Goal: Task Accomplishment & Management: Manage account settings

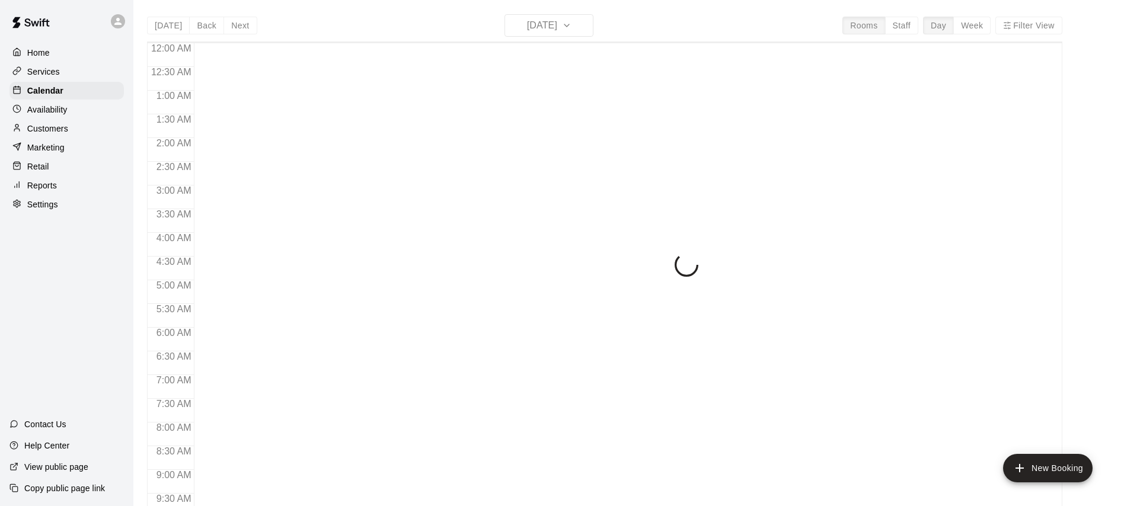
scroll to position [662, 0]
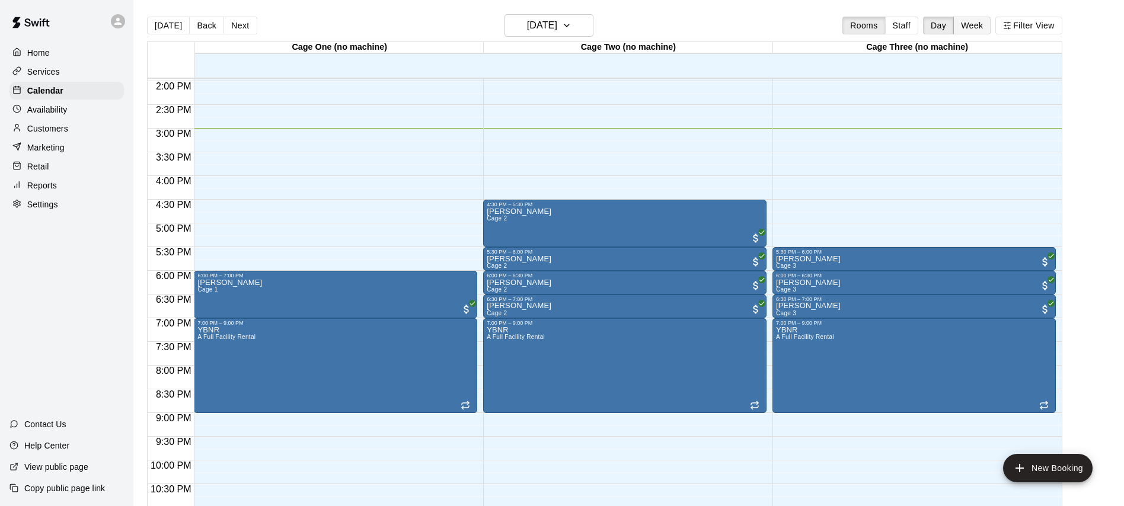
click at [969, 23] on button "Week" at bounding box center [971, 26] width 37 height 18
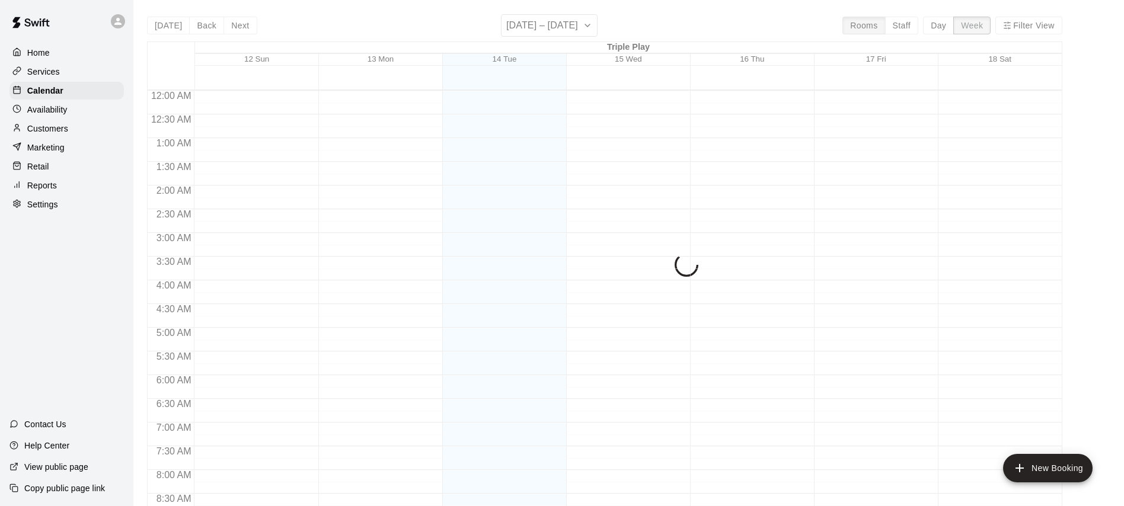
scroll to position [709, 0]
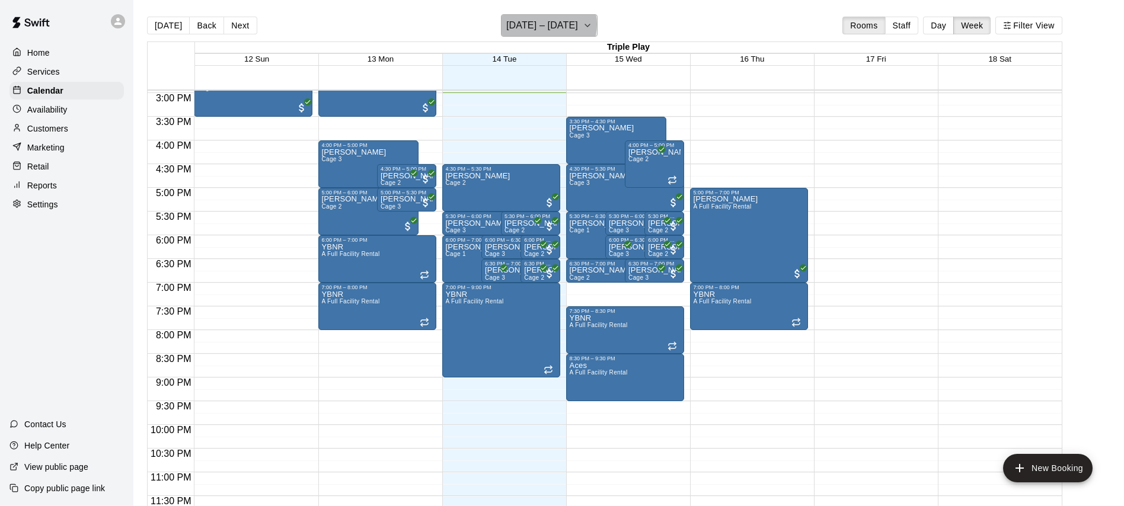
click at [543, 24] on h6 "[DATE] – [DATE]" at bounding box center [542, 25] width 72 height 17
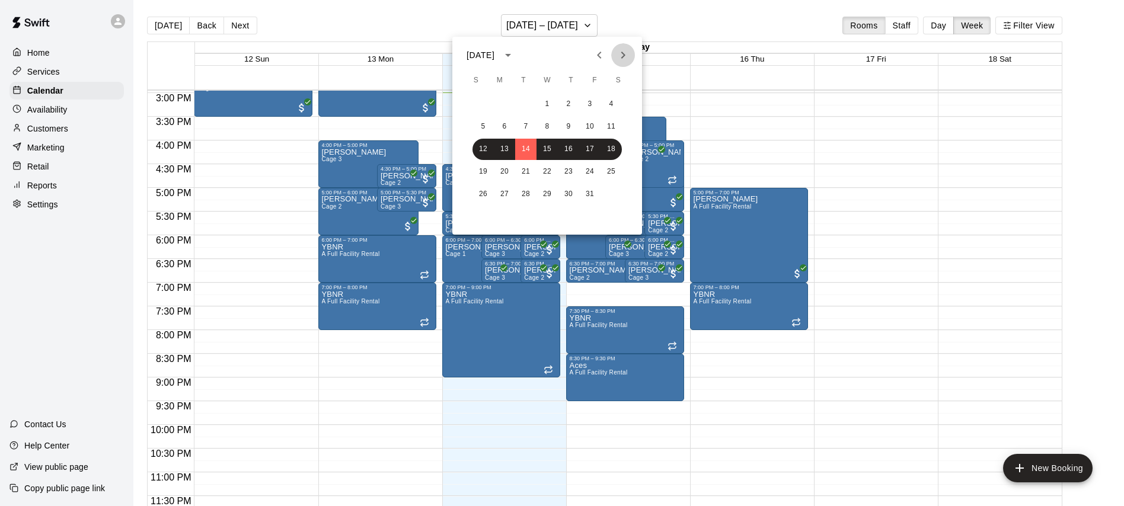
click at [624, 57] on icon "Next month" at bounding box center [623, 55] width 14 height 14
click at [483, 126] on button "4" at bounding box center [483, 126] width 21 height 21
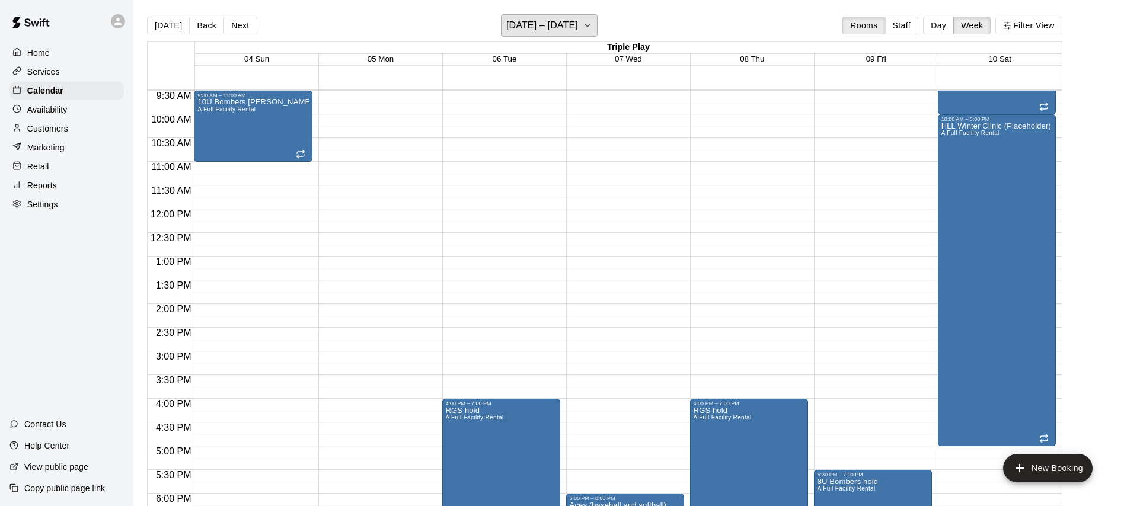
scroll to position [449, 0]
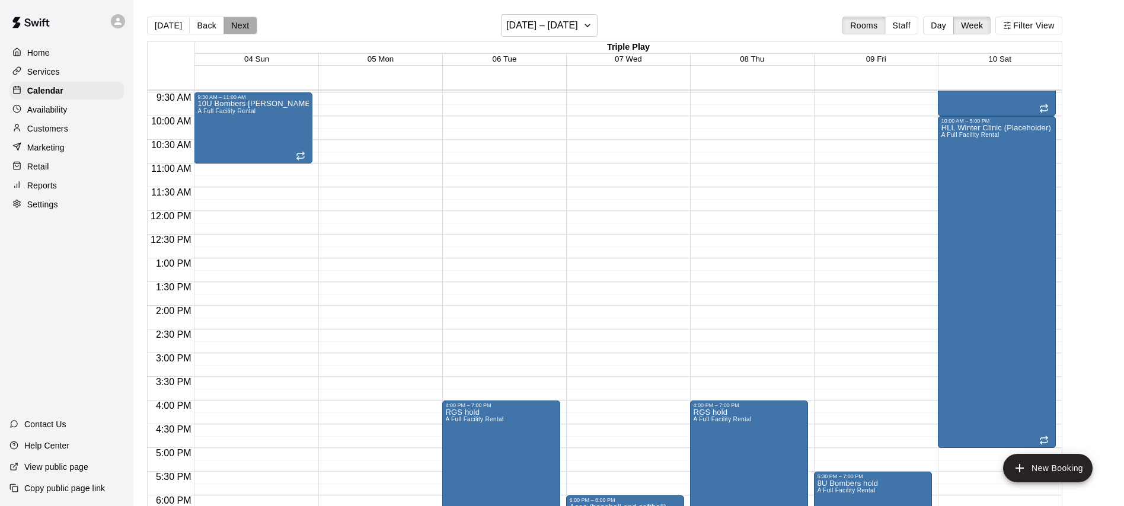
click at [234, 26] on button "Next" at bounding box center [240, 26] width 33 height 18
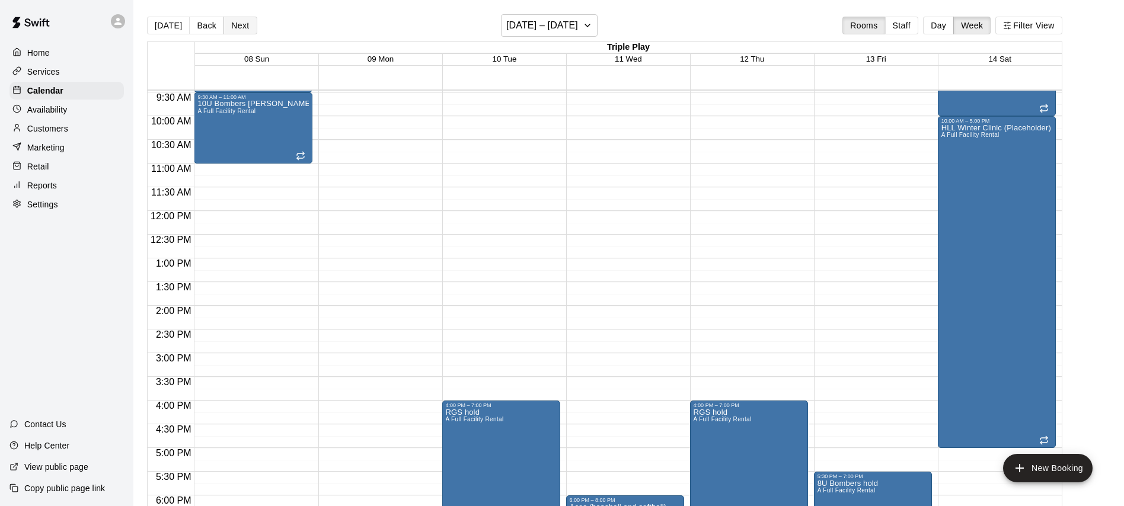
click at [234, 26] on button "Next" at bounding box center [240, 26] width 33 height 18
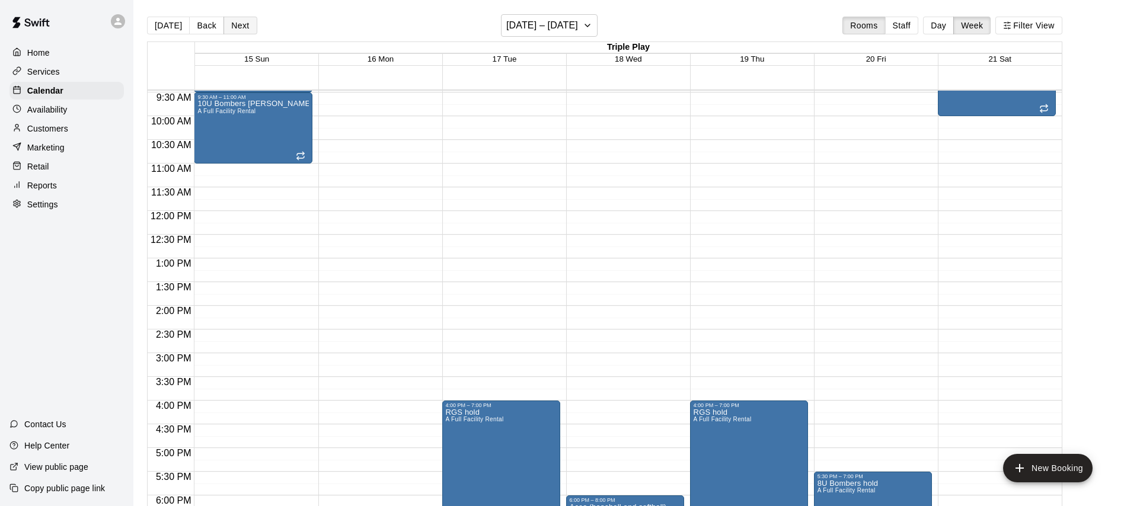
click at [234, 26] on button "Next" at bounding box center [240, 26] width 33 height 18
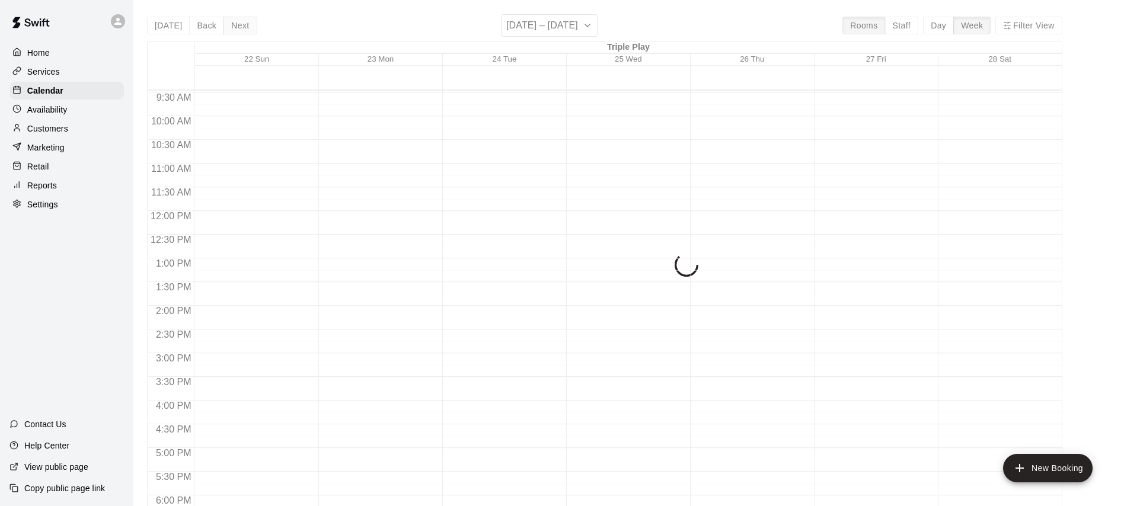
click at [234, 26] on button "Next" at bounding box center [240, 26] width 33 height 18
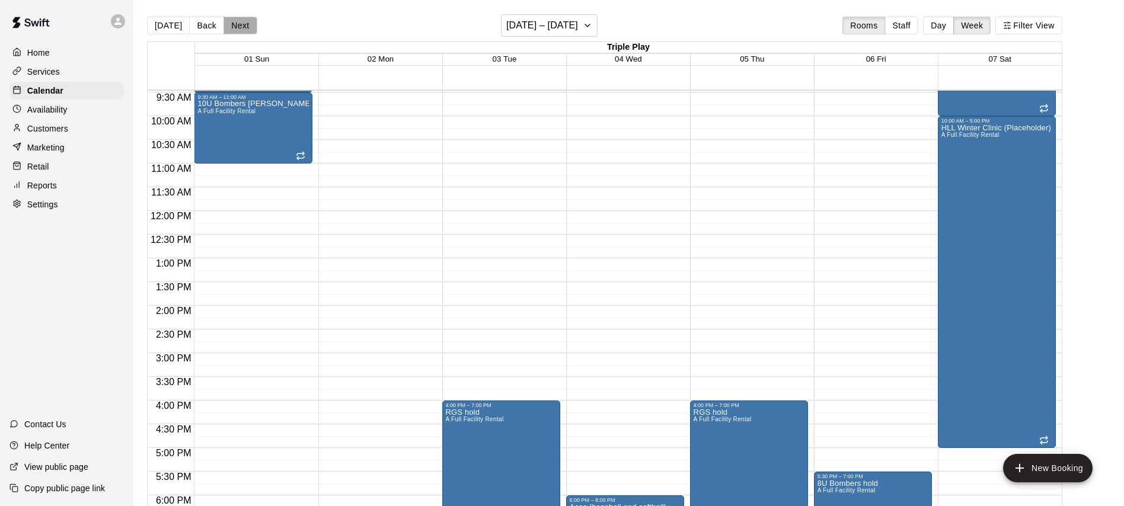
click at [234, 26] on button "Next" at bounding box center [240, 26] width 33 height 18
click at [156, 25] on button "[DATE]" at bounding box center [168, 26] width 43 height 18
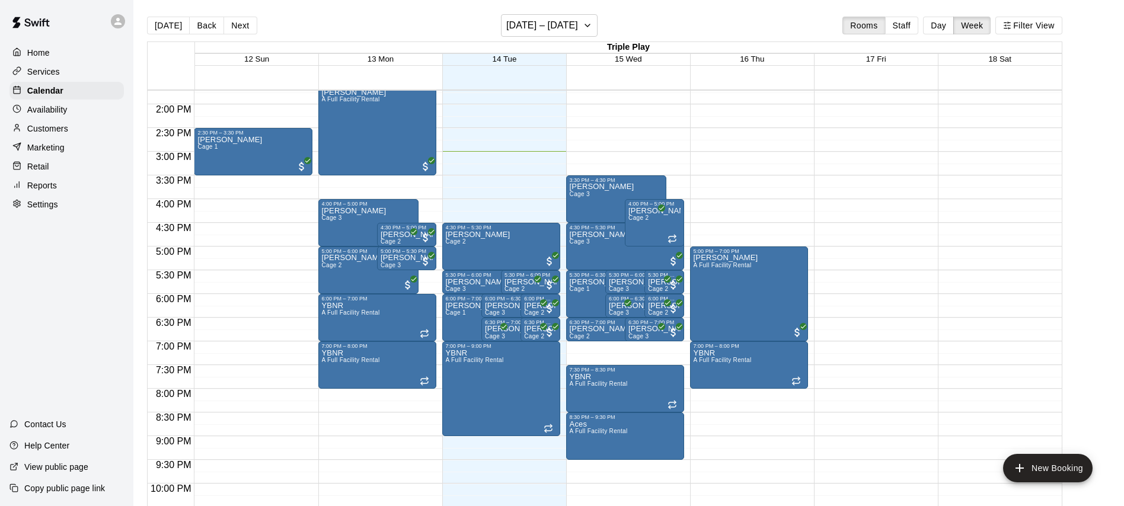
scroll to position [651, 0]
click at [196, 28] on button "Back" at bounding box center [206, 26] width 35 height 18
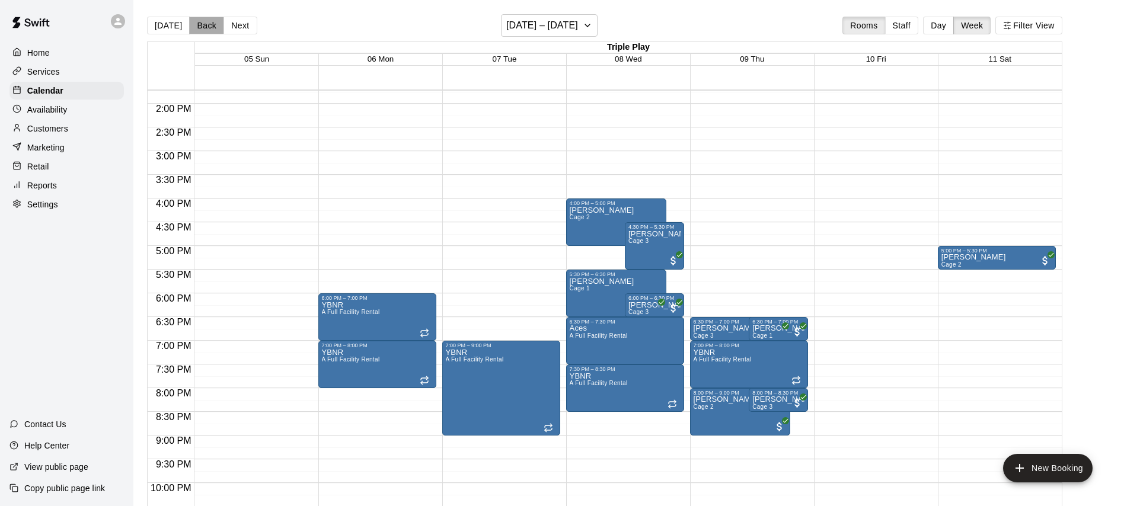
click at [211, 30] on button "Back" at bounding box center [206, 26] width 35 height 18
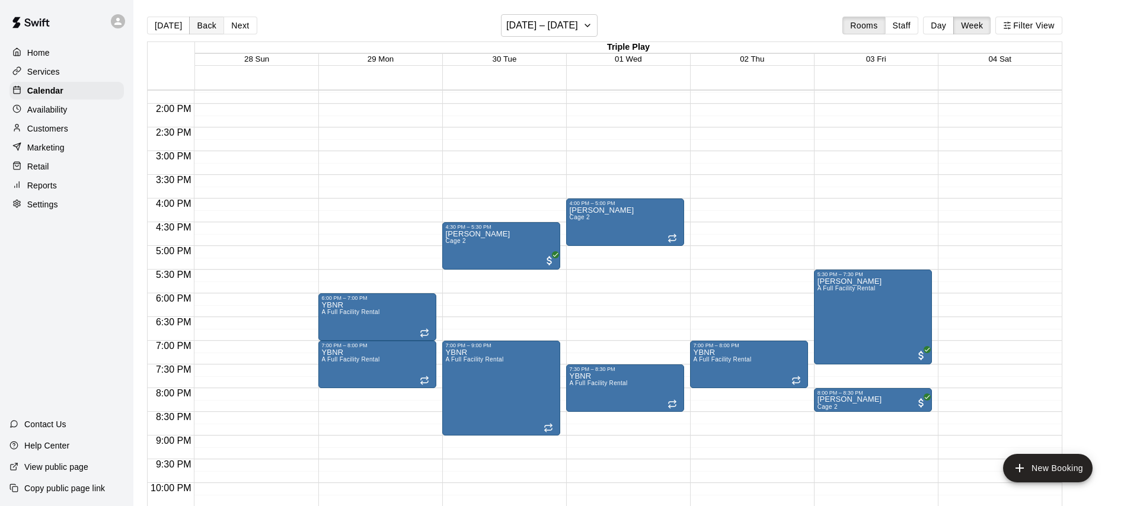
click at [202, 23] on button "Back" at bounding box center [206, 26] width 35 height 18
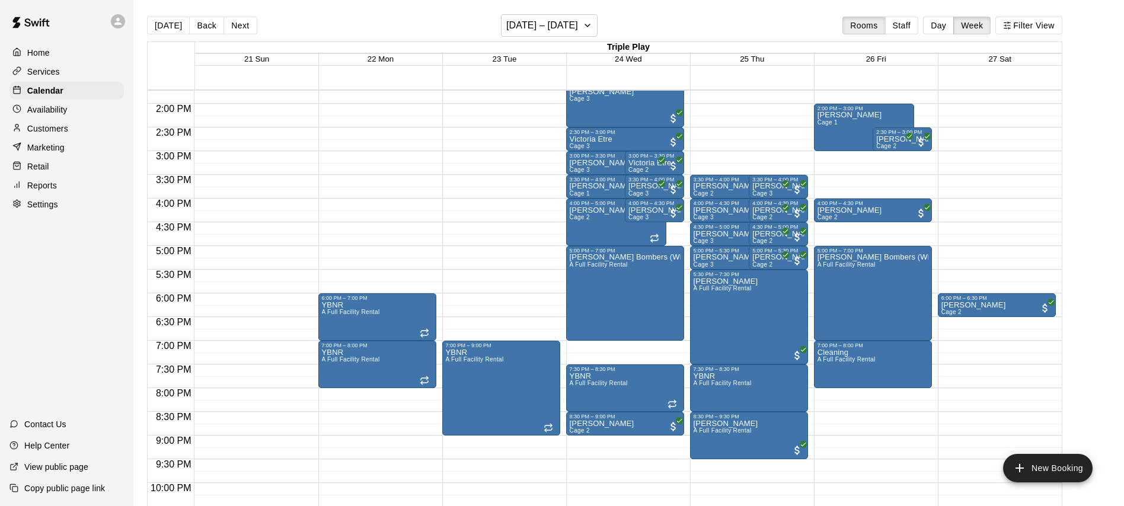
scroll to position [515, 0]
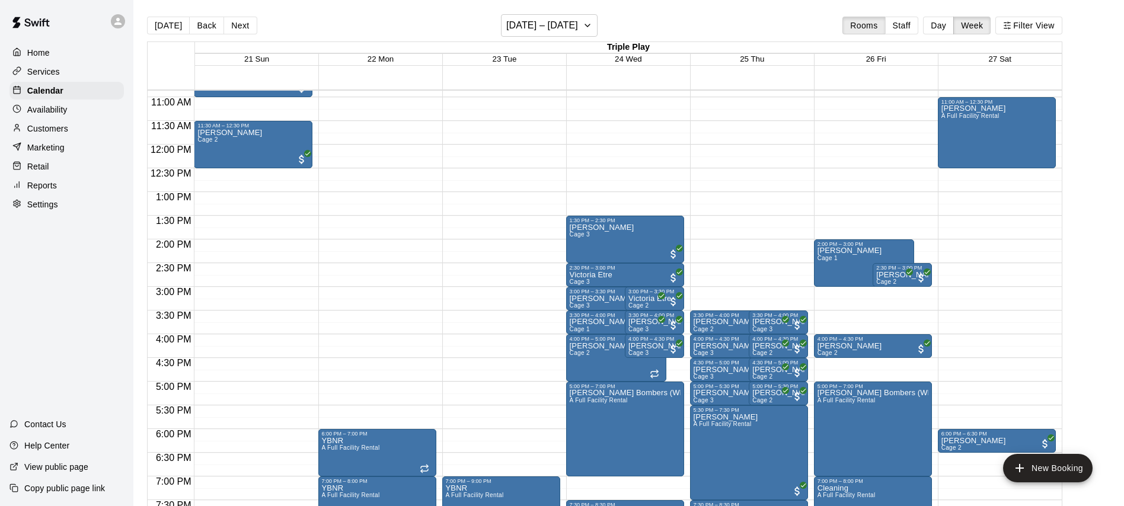
drag, startPoint x: 202, startPoint y: 21, endPoint x: 210, endPoint y: 33, distance: 14.5
click at [202, 21] on button "Back" at bounding box center [206, 26] width 35 height 18
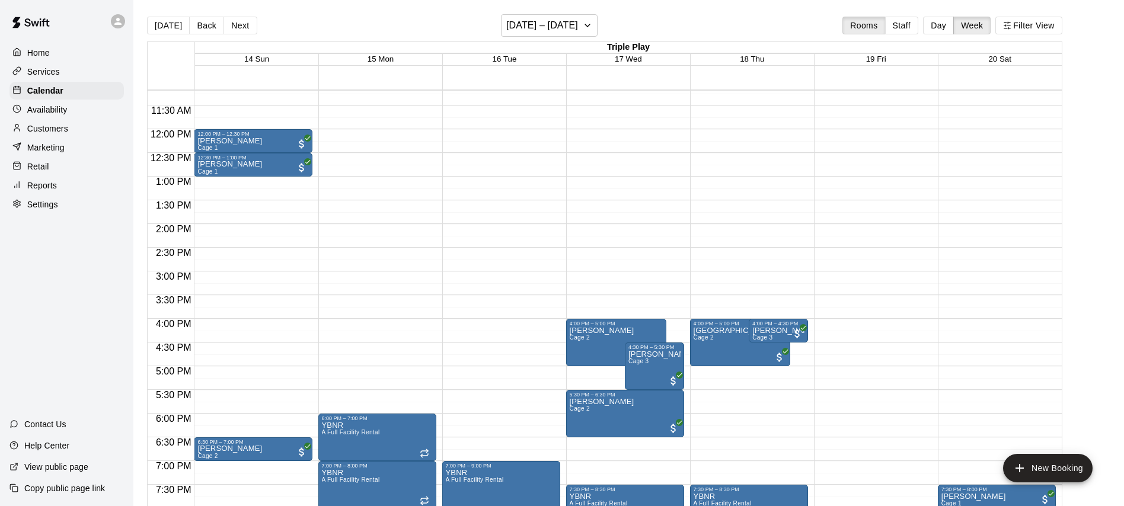
scroll to position [390, 0]
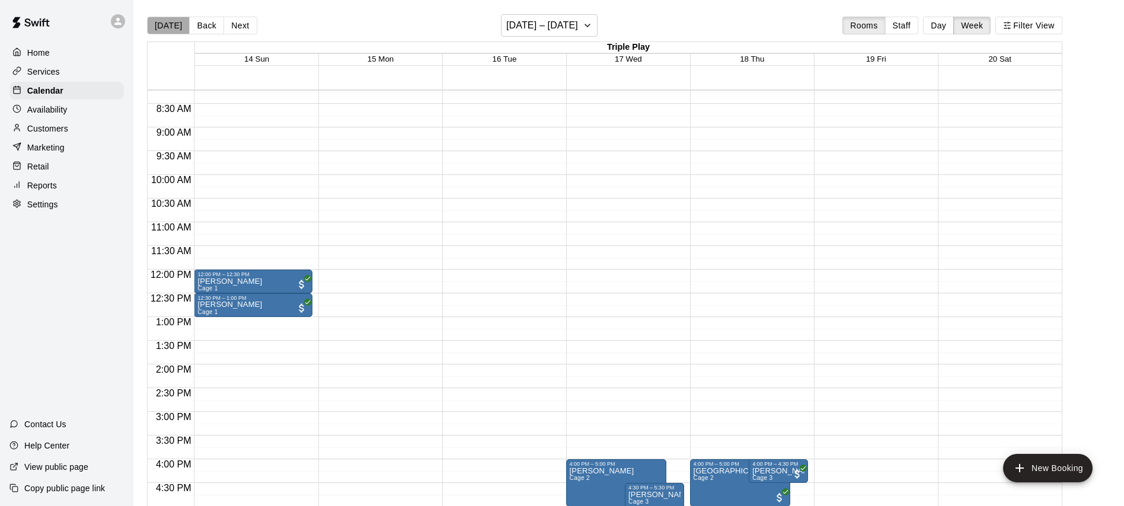
click at [169, 28] on button "[DATE]" at bounding box center [168, 26] width 43 height 18
